Goal: Information Seeking & Learning: Learn about a topic

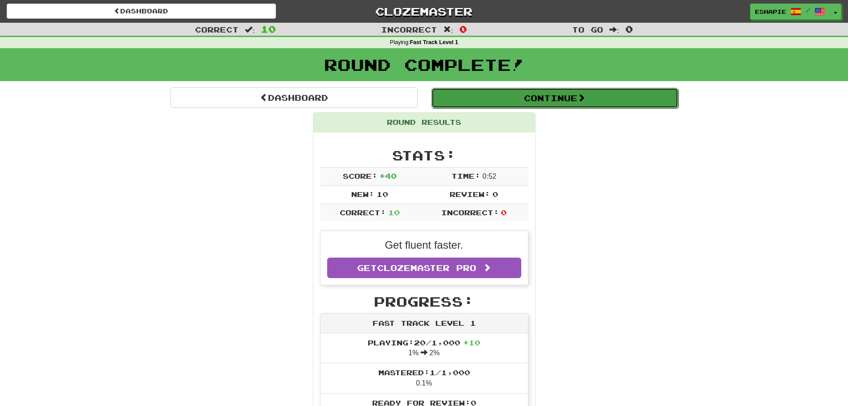
click at [523, 88] on button "Continue" at bounding box center [554, 98] width 247 height 20
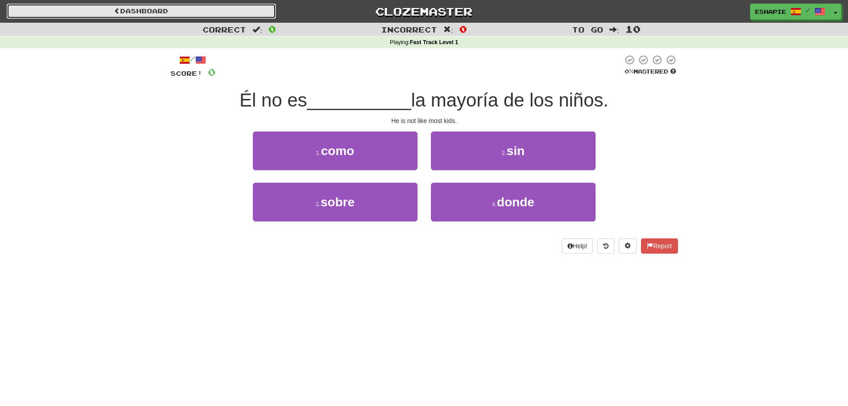
click at [175, 7] on link "Dashboard" at bounding box center [141, 11] width 269 height 15
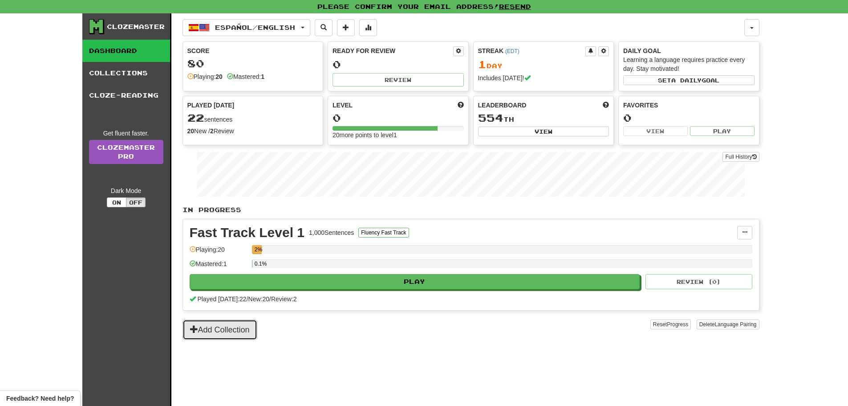
click at [221, 333] on button "Add Collection" at bounding box center [220, 329] width 75 height 20
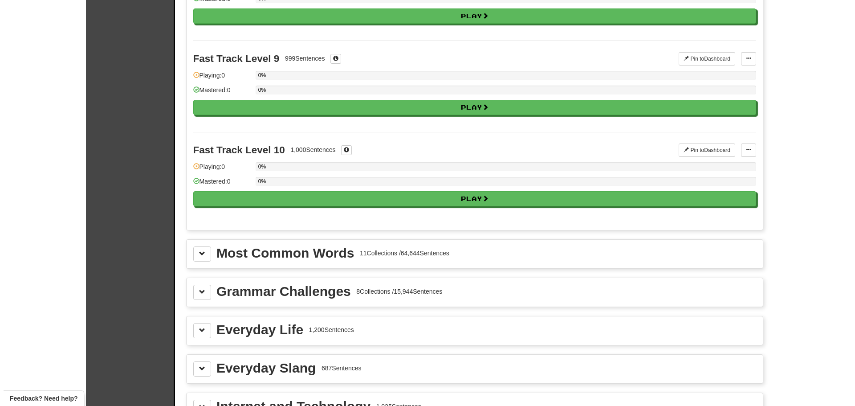
scroll to position [668, 0]
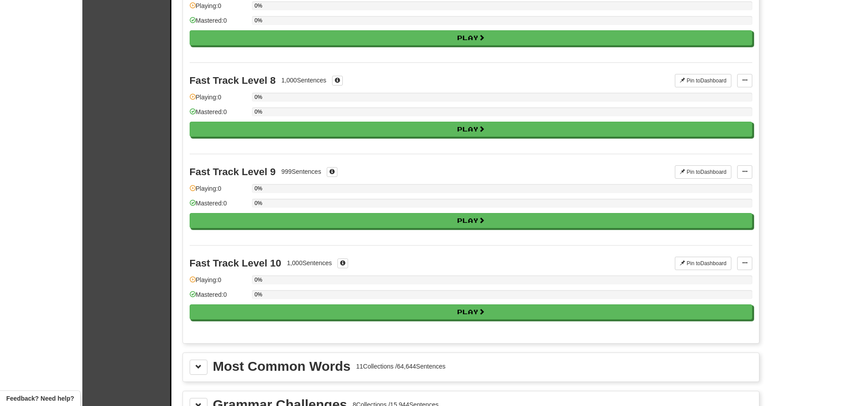
click at [301, 321] on div "Fast Track Level 10 1,000 Sentences Pin to Dashboard Pin to Dashboard Manage Se…" at bounding box center [471, 290] width 563 height 91
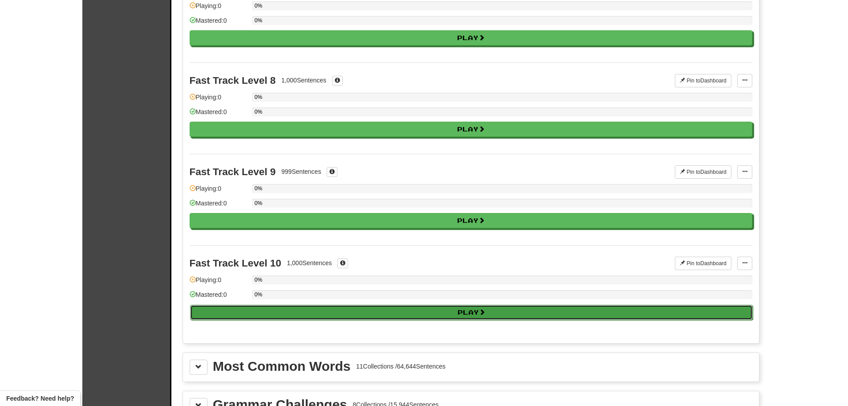
click at [301, 313] on button "Play" at bounding box center [471, 312] width 563 height 15
select select "**"
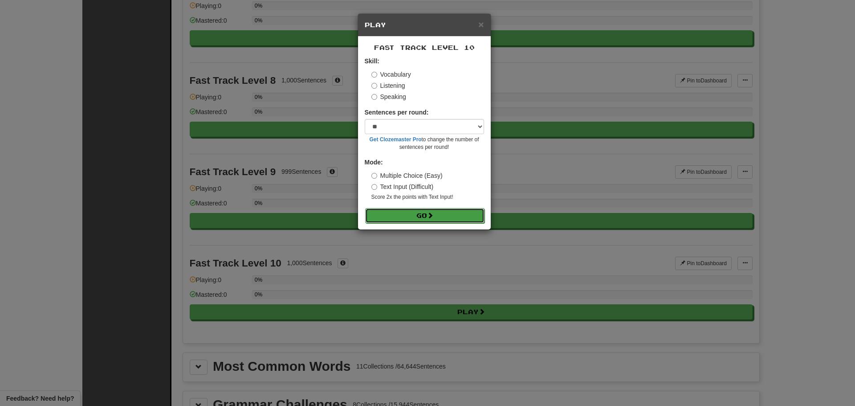
click at [435, 219] on button "Go" at bounding box center [424, 215] width 119 height 15
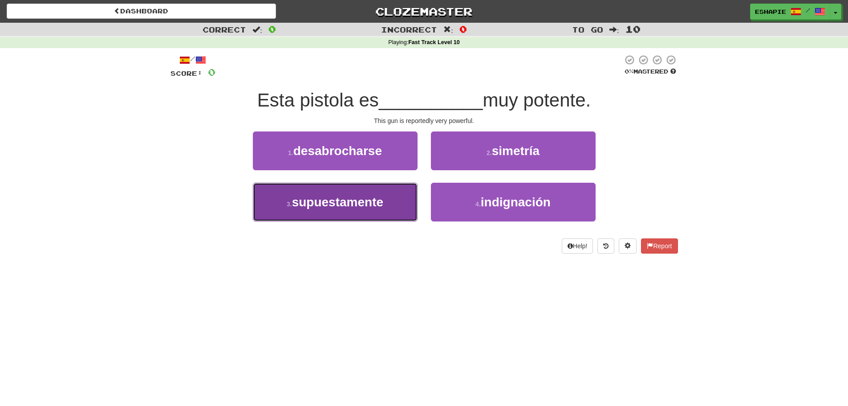
click at [373, 194] on button "3 . supuestamente" at bounding box center [335, 202] width 165 height 39
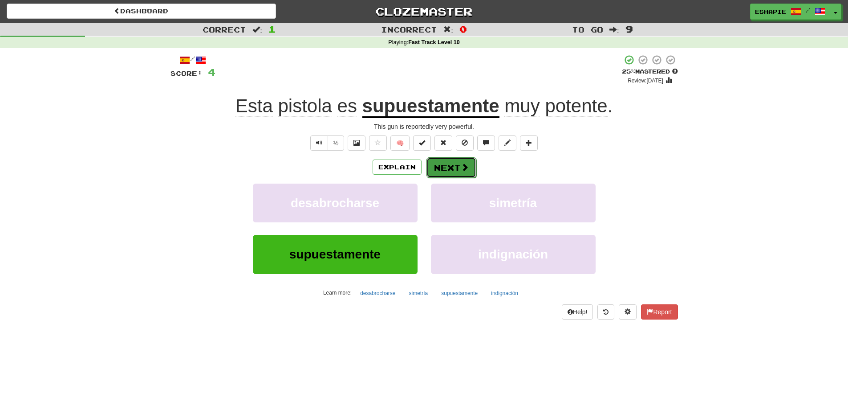
click at [435, 165] on button "Next" at bounding box center [452, 167] width 50 height 20
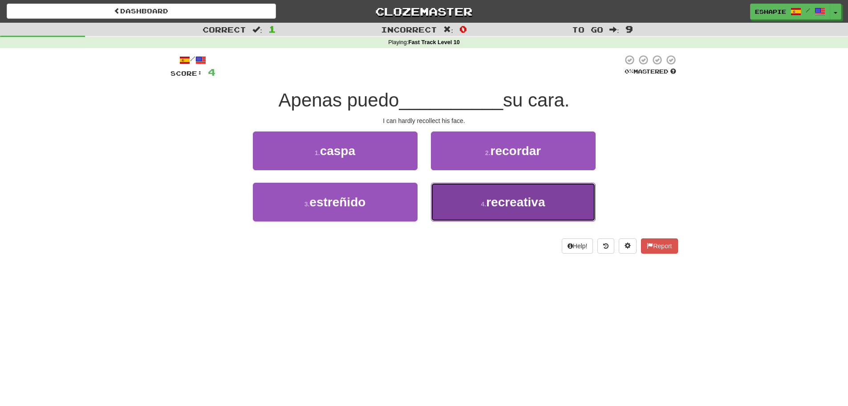
click at [444, 187] on button "4 . recreativa" at bounding box center [513, 202] width 165 height 39
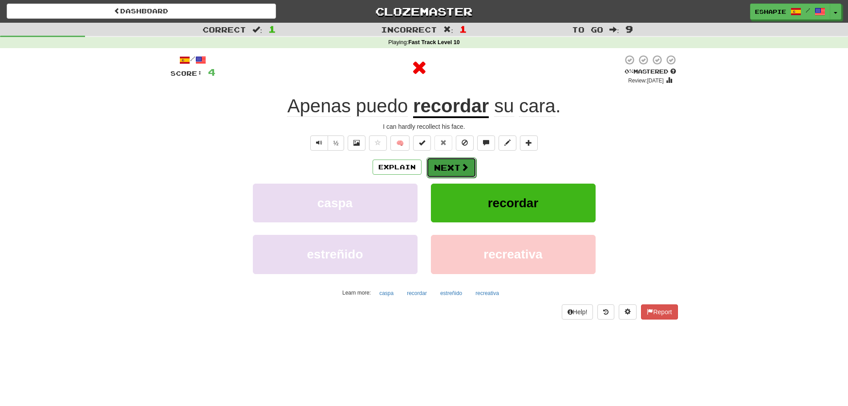
click at [442, 164] on button "Next" at bounding box center [452, 167] width 50 height 20
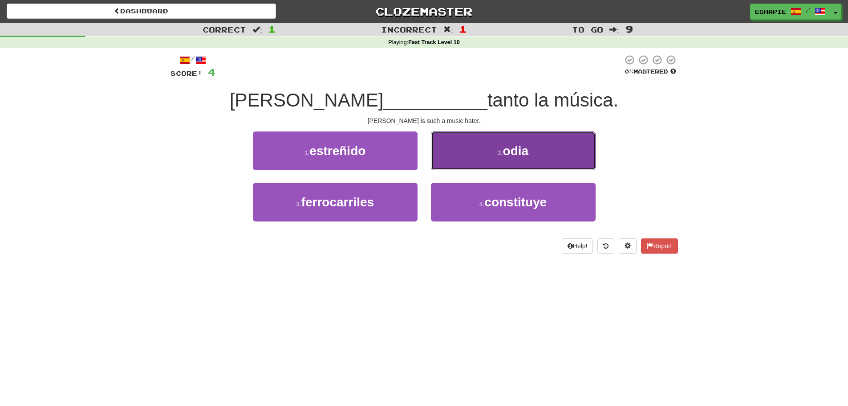
click at [460, 159] on button "2 . odia" at bounding box center [513, 150] width 165 height 39
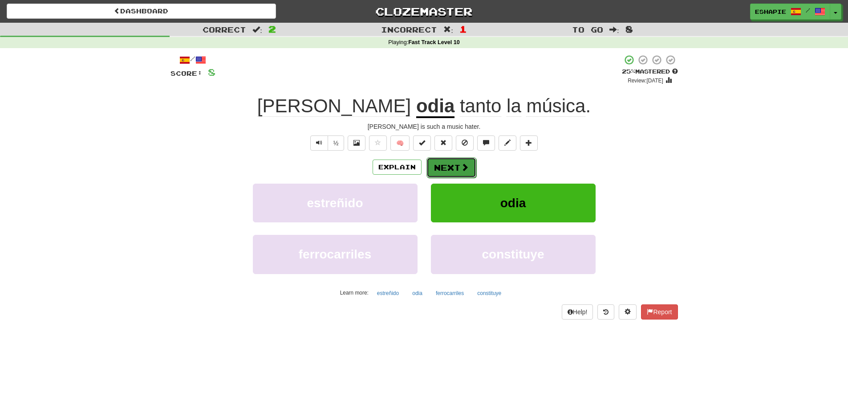
click at [451, 175] on button "Next" at bounding box center [452, 167] width 50 height 20
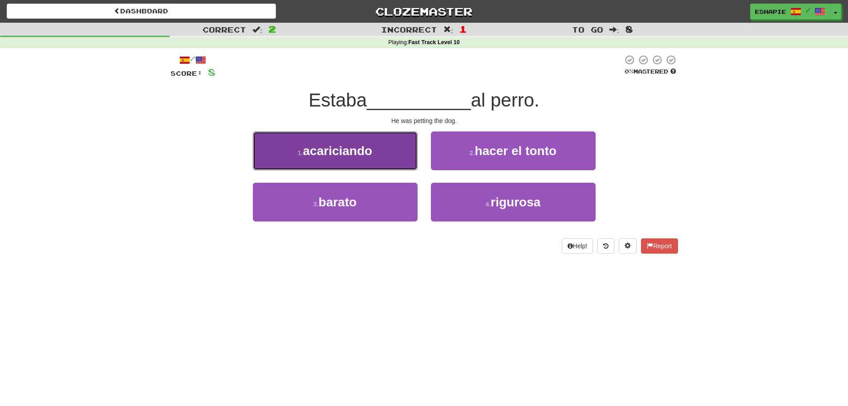
click at [378, 151] on button "1 . acariciando" at bounding box center [335, 150] width 165 height 39
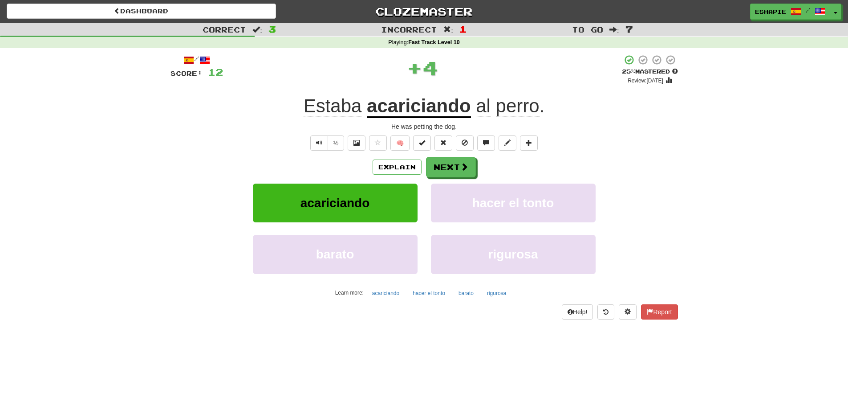
click at [401, 111] on u "acariciando" at bounding box center [419, 106] width 104 height 23
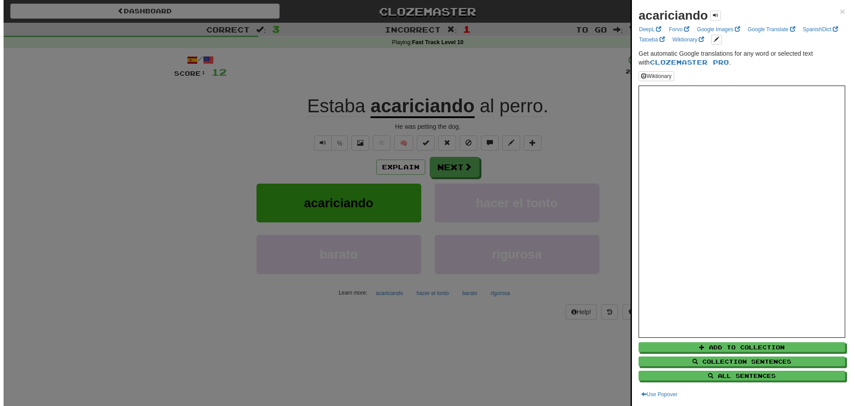
scroll to position [45, 0]
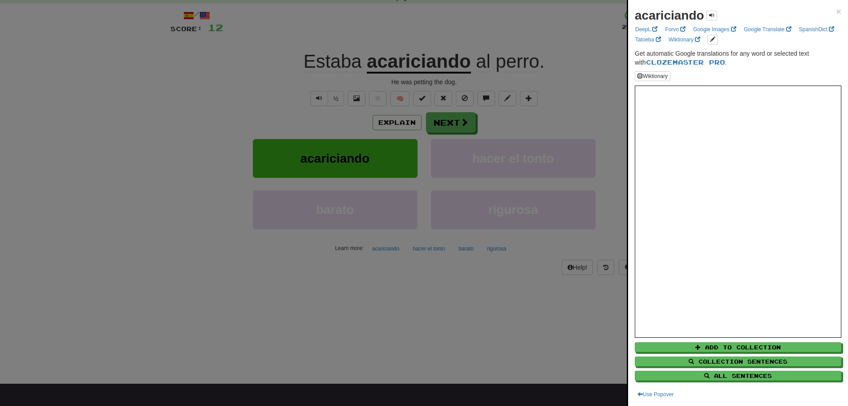
click at [596, 119] on div at bounding box center [424, 203] width 848 height 406
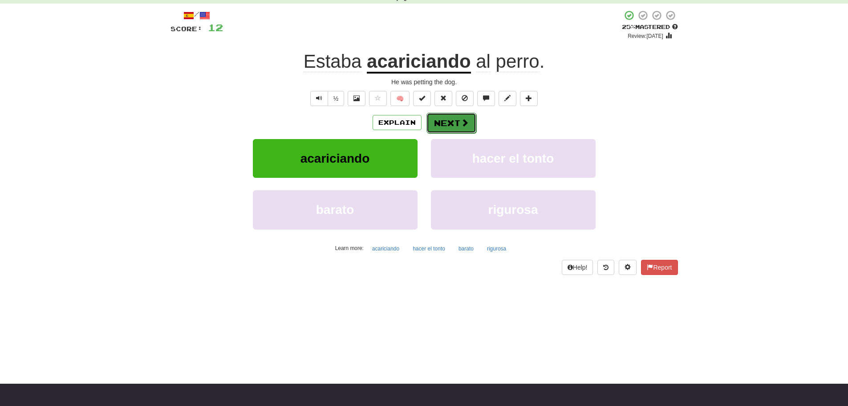
click at [444, 121] on button "Next" at bounding box center [452, 123] width 50 height 20
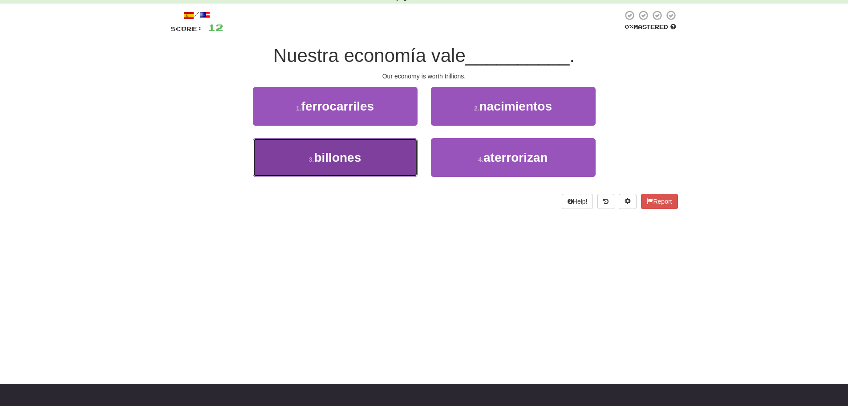
click at [377, 143] on button "3 . billones" at bounding box center [335, 157] width 165 height 39
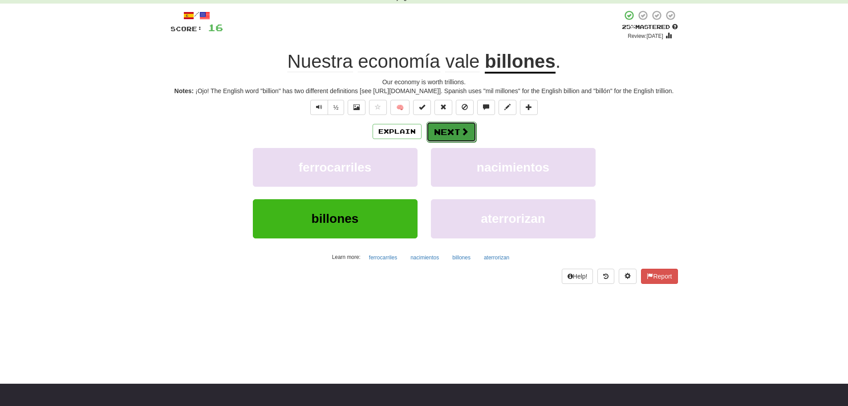
click at [459, 141] on button "Next" at bounding box center [452, 132] width 50 height 20
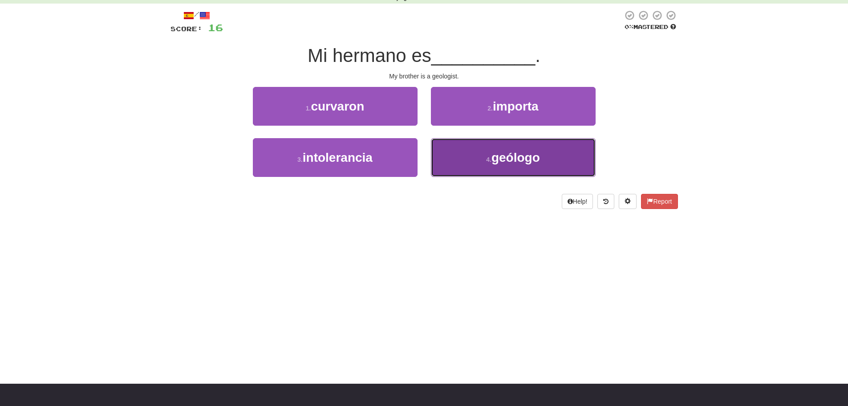
click at [504, 155] on span "geólogo" at bounding box center [516, 157] width 49 height 14
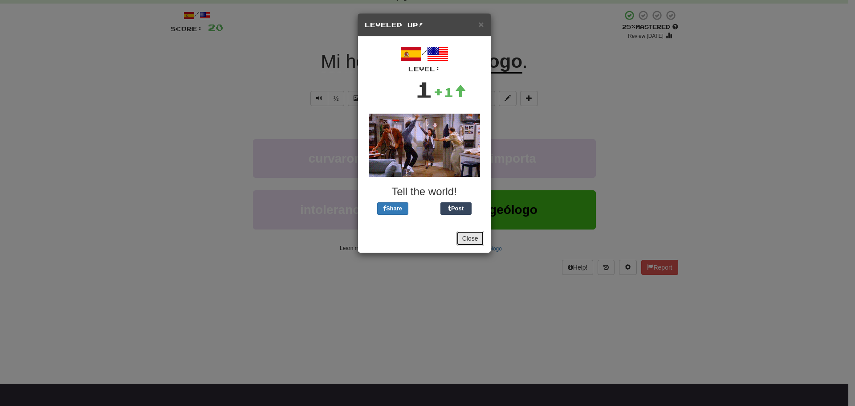
click at [461, 242] on button "Close" at bounding box center [470, 238] width 28 height 15
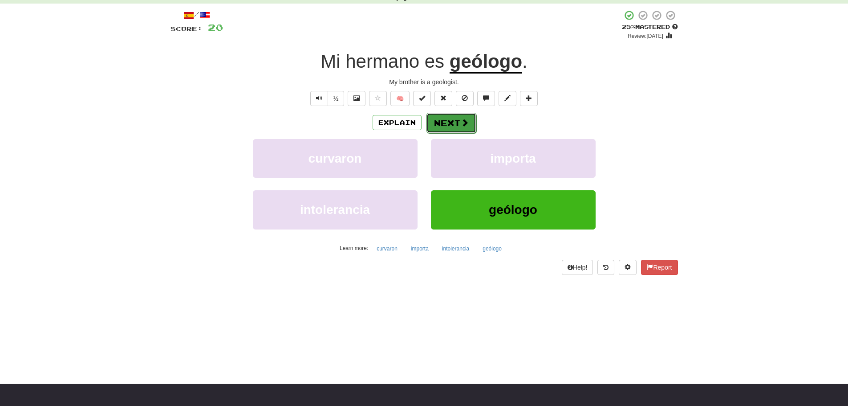
click at [446, 124] on button "Next" at bounding box center [452, 123] width 50 height 20
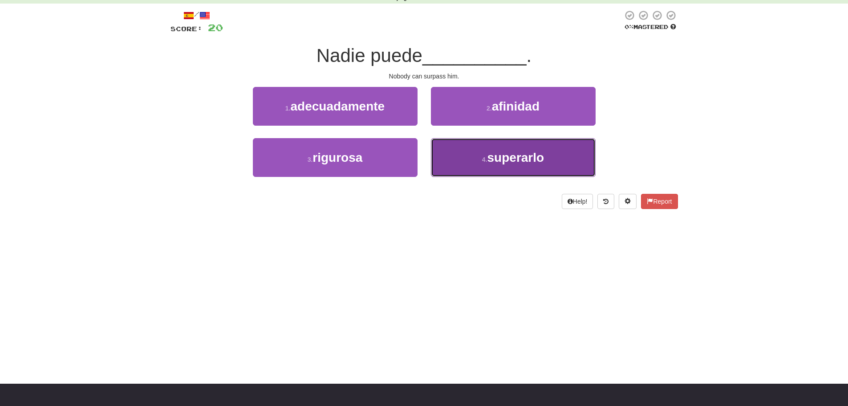
click at [460, 165] on button "4 . superarlo" at bounding box center [513, 157] width 165 height 39
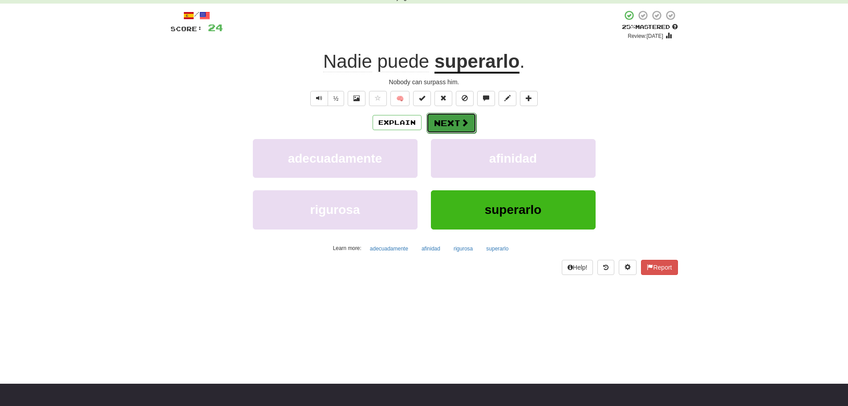
click at [451, 121] on button "Next" at bounding box center [452, 123] width 50 height 20
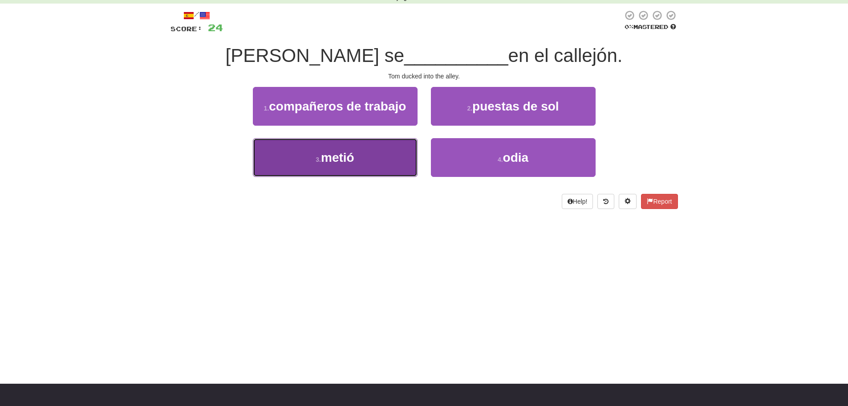
click at [373, 167] on button "3 . metió" at bounding box center [335, 157] width 165 height 39
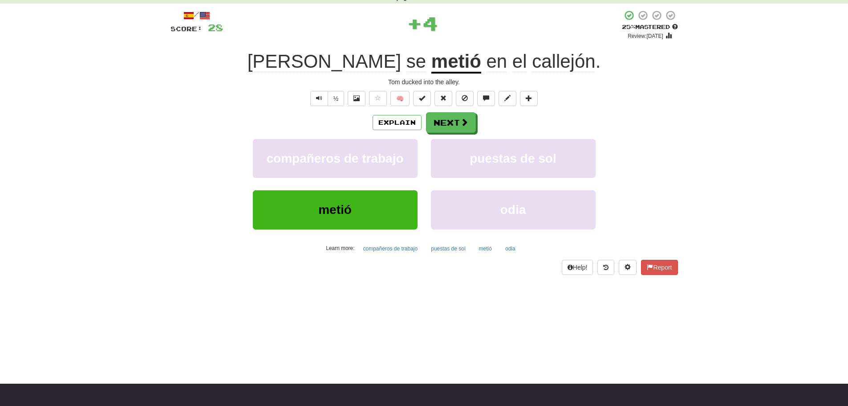
click at [431, 60] on u "metió" at bounding box center [456, 62] width 50 height 23
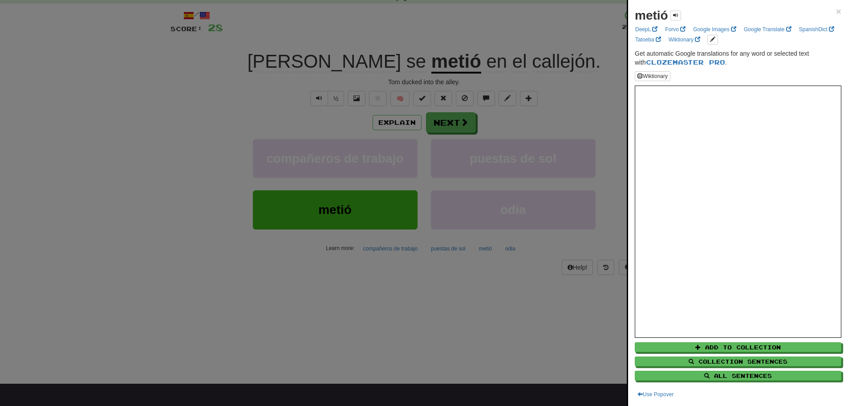
click at [237, 95] on div at bounding box center [424, 203] width 848 height 406
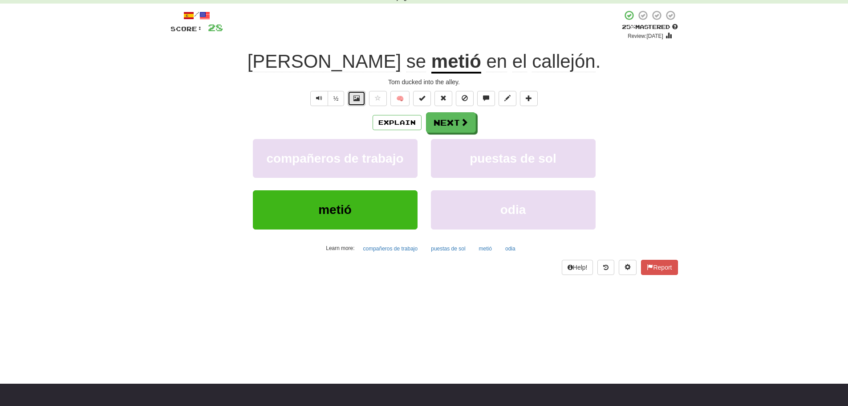
click at [359, 95] on span at bounding box center [357, 98] width 6 height 6
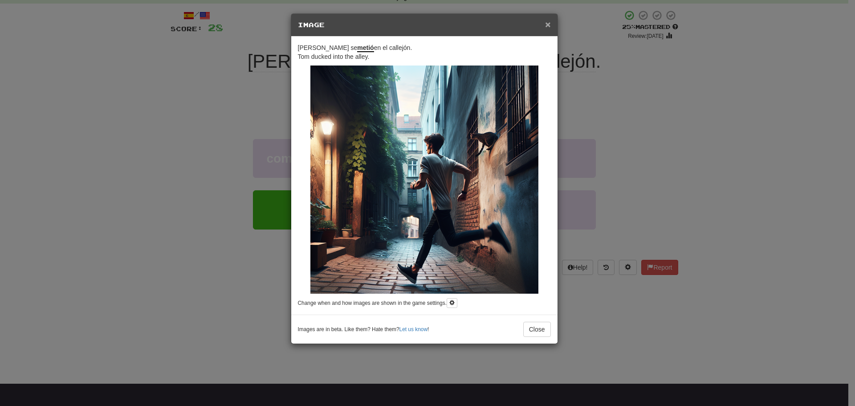
click at [548, 23] on span "×" at bounding box center [547, 24] width 5 height 10
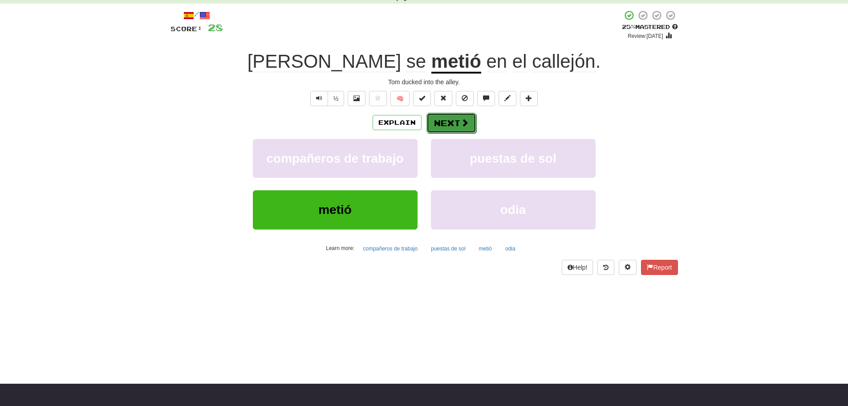
click at [463, 115] on button "Next" at bounding box center [452, 123] width 50 height 20
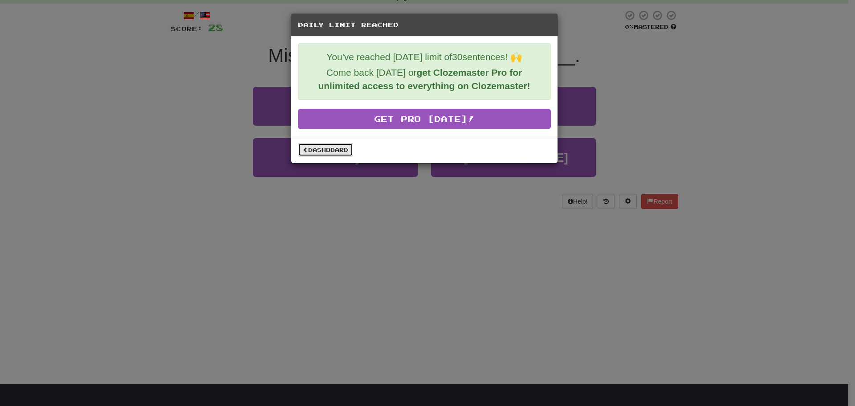
click at [304, 147] on span at bounding box center [305, 149] width 5 height 5
